Goal: Check status: Check status

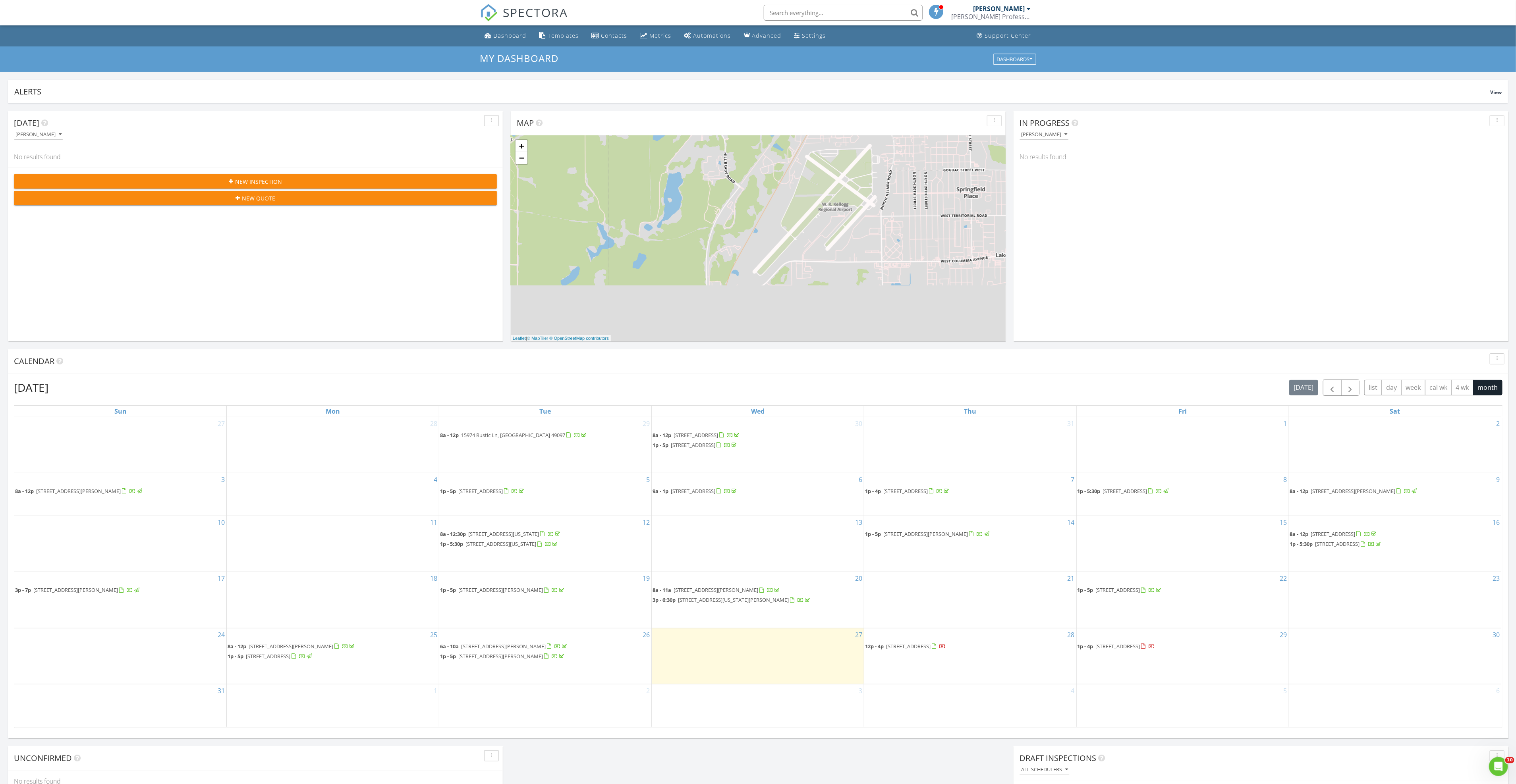
click at [1351, 545] on body "SPECTORA Josh Conrad Conrad Professional Inspection Services LLC Role: Inspecto…" at bounding box center [758, 590] width 1516 height 1180
click at [1349, 546] on span "184 W Territorial Rd, Battle Creek 49015" at bounding box center [1338, 544] width 45 height 7
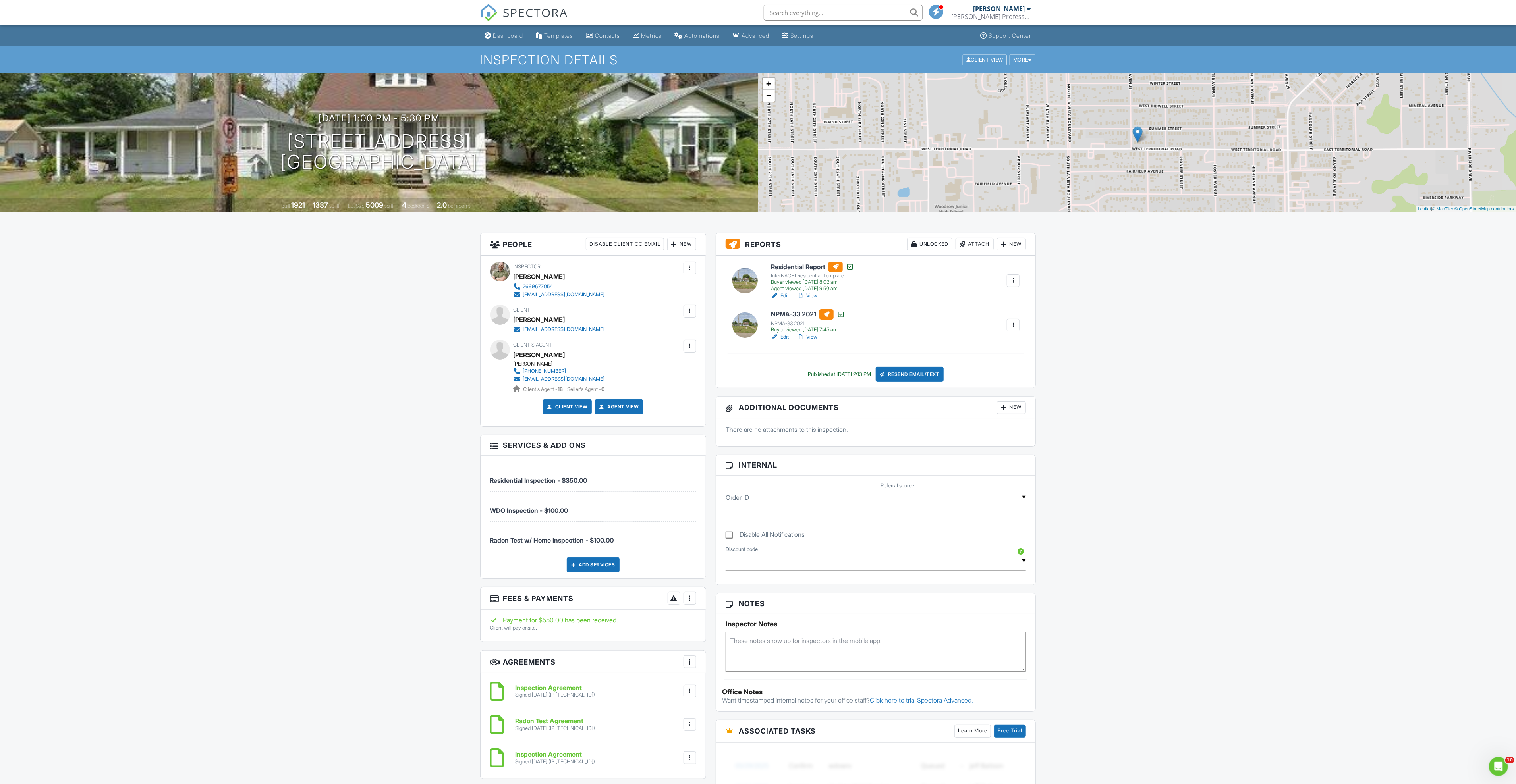
click at [810, 338] on link "View" at bounding box center [807, 336] width 21 height 8
